Goal: Check status: Check status

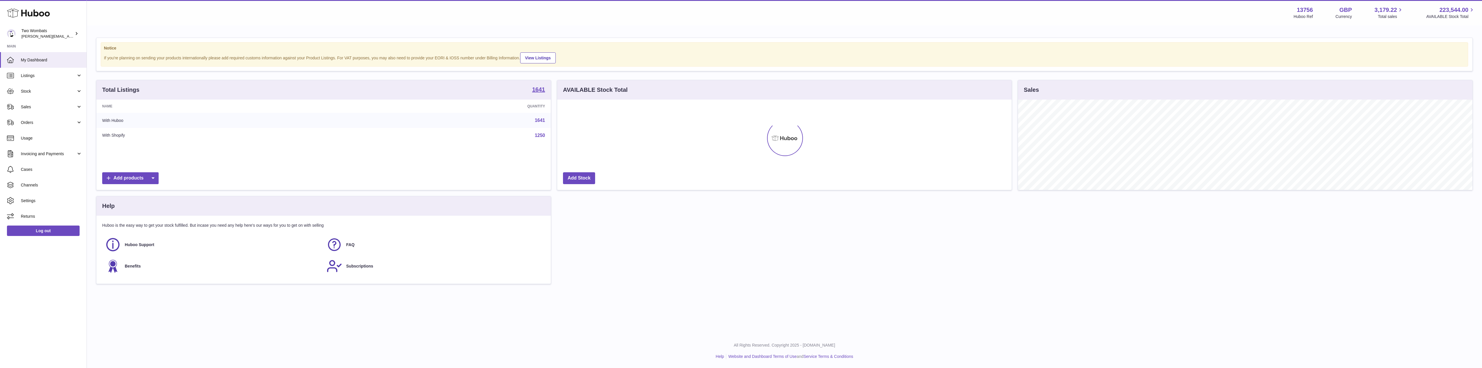
scroll to position [90, 454]
click at [72, 88] on link "Stock" at bounding box center [43, 91] width 87 height 16
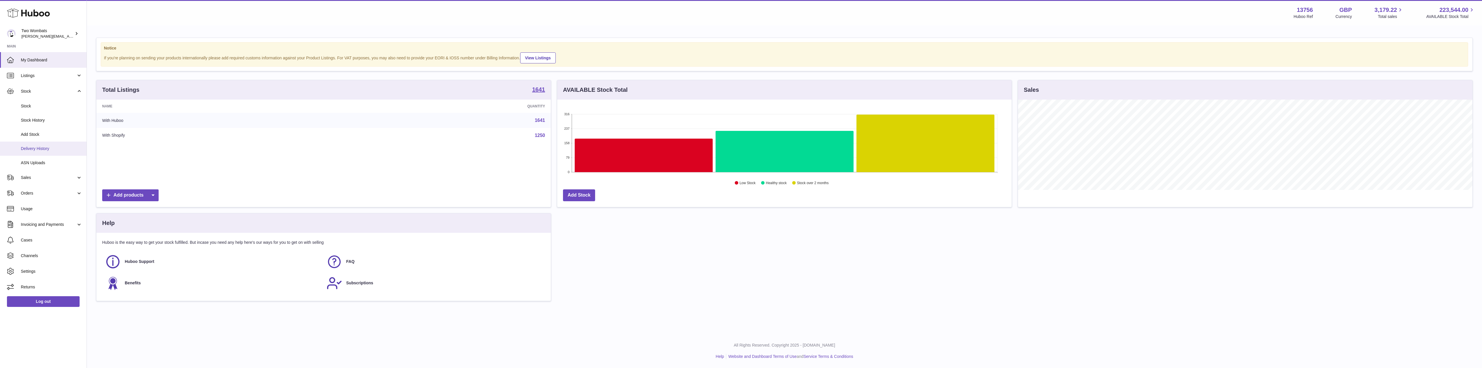
click at [44, 151] on span "Delivery History" at bounding box center [51, 149] width 61 height 6
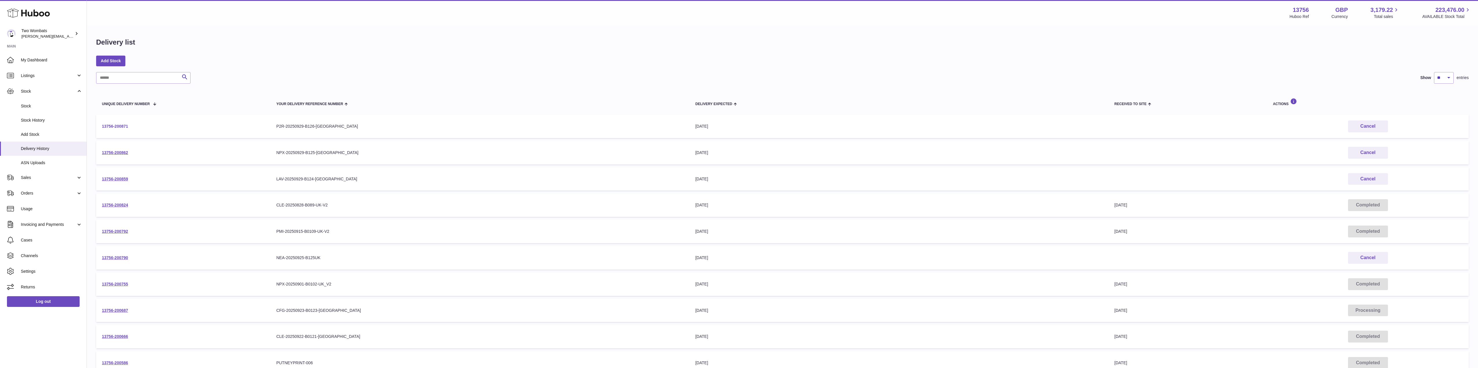
click at [115, 125] on link "13756-200871" at bounding box center [115, 126] width 26 height 5
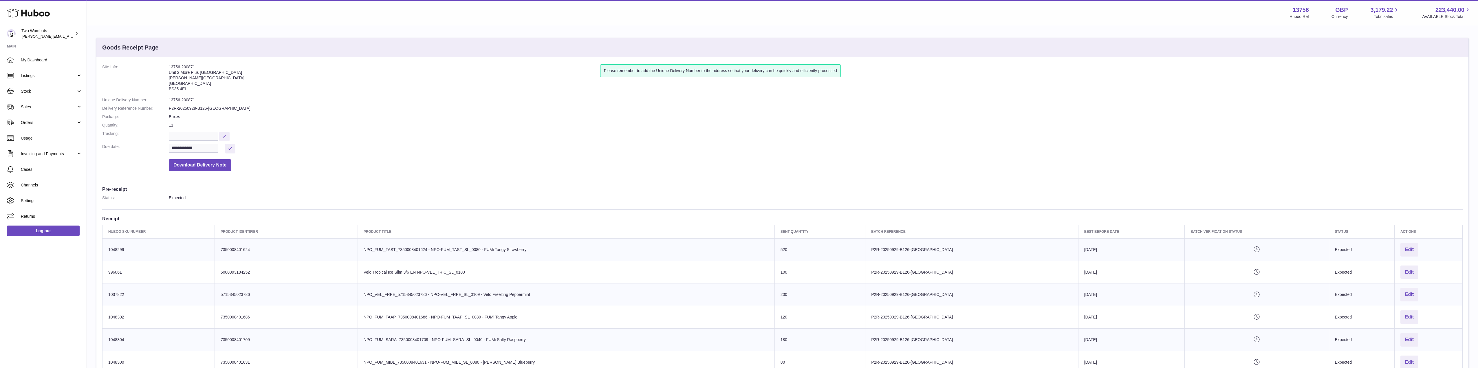
drag, startPoint x: 195, startPoint y: 67, endPoint x: 166, endPoint y: 67, distance: 28.7
click at [166, 67] on dl "**********" at bounding box center [782, 119] width 1360 height 110
copy dl "13756-200871"
